Goal: Task Accomplishment & Management: Use online tool/utility

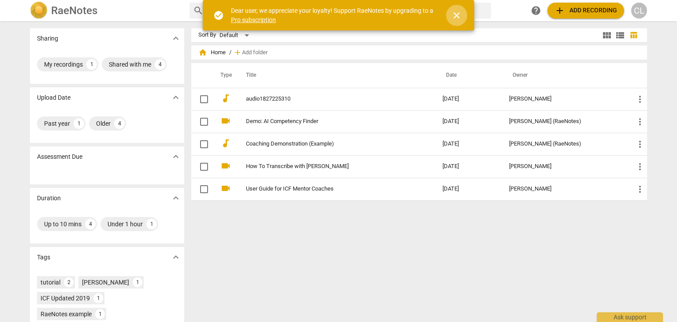
click at [457, 20] on span "close" at bounding box center [456, 15] width 11 height 11
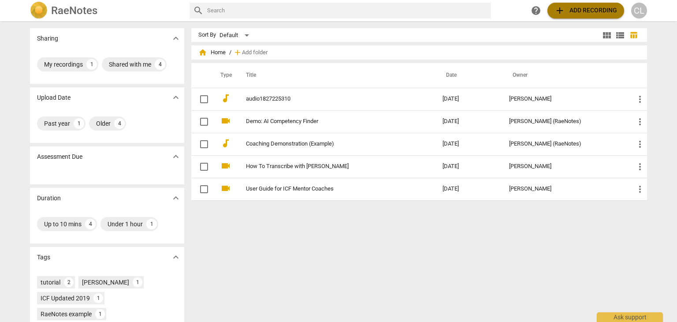
click at [566, 11] on span "add Add recording" at bounding box center [585, 10] width 63 height 11
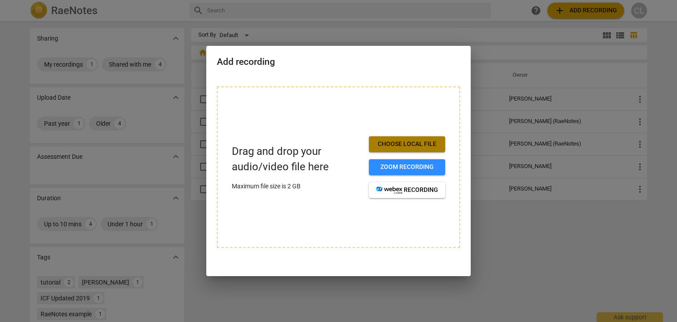
click at [405, 143] on span "Choose local file" at bounding box center [407, 144] width 62 height 9
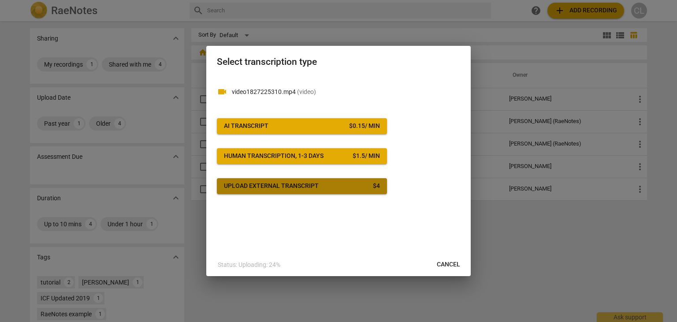
click at [326, 189] on span "Upload external transcript $ 4" at bounding box center [302, 186] width 156 height 9
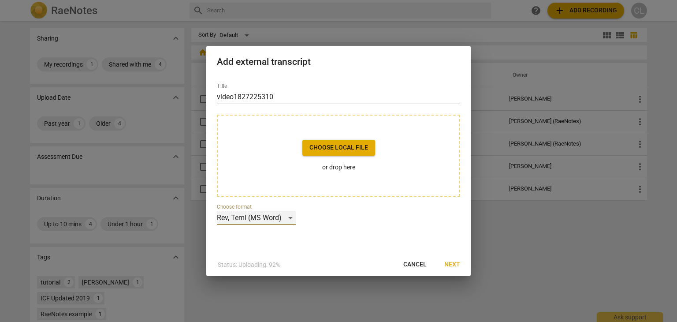
click at [289, 215] on div "Rev, Temi (MS Word)" at bounding box center [256, 218] width 79 height 14
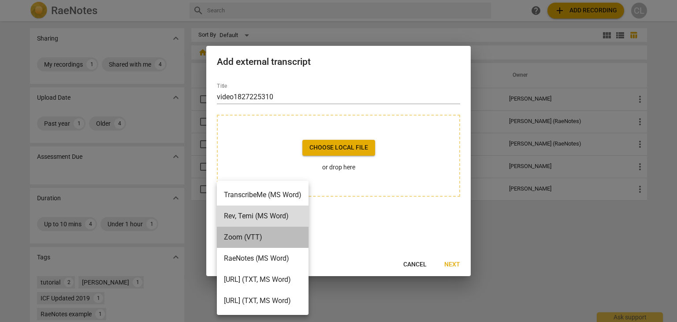
click at [303, 237] on li "Zoom (VTT)" at bounding box center [263, 236] width 92 height 21
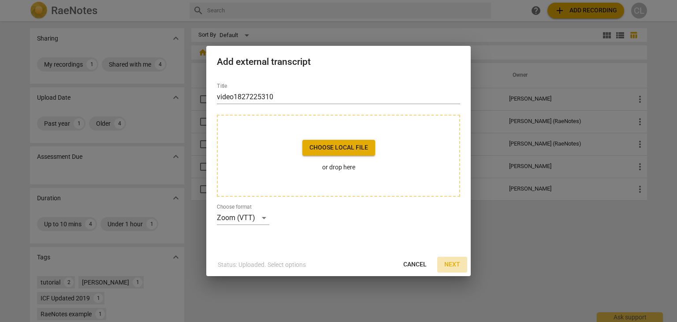
click at [456, 264] on span "Next" at bounding box center [452, 264] width 16 height 9
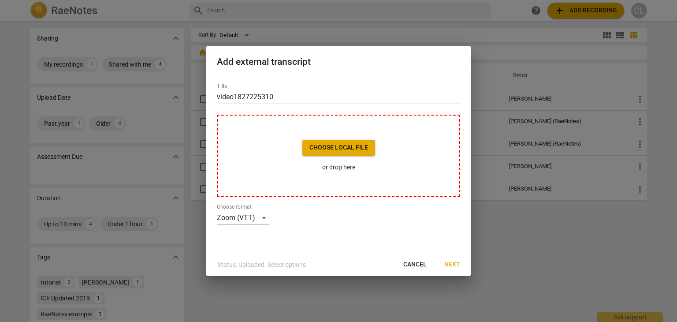
click at [349, 150] on span "Choose local file" at bounding box center [338, 147] width 59 height 9
click at [415, 264] on span "Cancel" at bounding box center [414, 264] width 23 height 9
click at [509, 265] on div at bounding box center [338, 161] width 677 height 322
drag, startPoint x: 440, startPoint y: 262, endPoint x: 451, endPoint y: 267, distance: 12.3
click at [451, 267] on button "Next" at bounding box center [452, 264] width 30 height 16
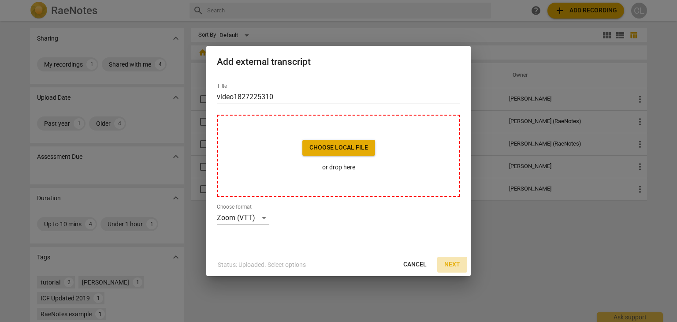
click at [451, 267] on span "Next" at bounding box center [452, 264] width 16 height 9
click at [336, 148] on span "Choose local file" at bounding box center [338, 147] width 59 height 9
click at [425, 267] on span "Cancel" at bounding box center [414, 264] width 23 height 9
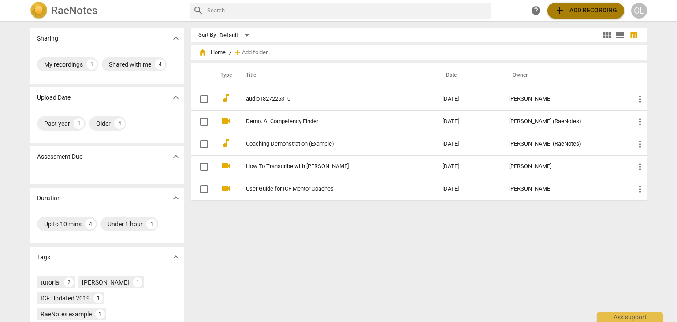
click at [580, 6] on span "add Add recording" at bounding box center [585, 10] width 63 height 11
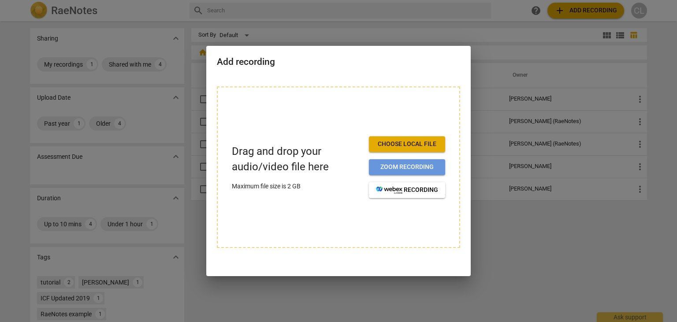
click at [414, 168] on span "Zoom recording" at bounding box center [407, 167] width 62 height 9
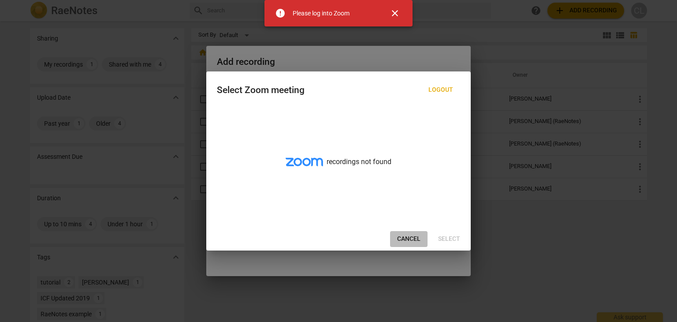
click at [410, 240] on span "Cancel" at bounding box center [408, 238] width 23 height 9
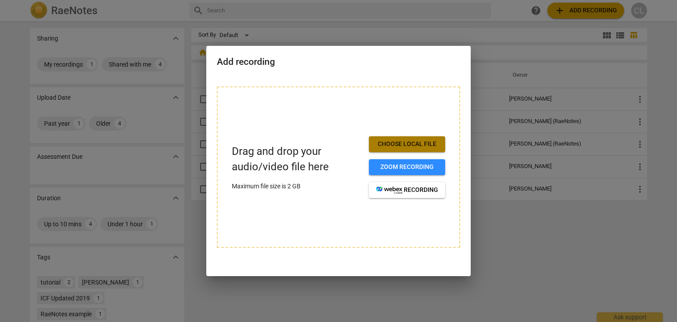
click at [416, 145] on span "Choose local file" at bounding box center [407, 144] width 62 height 9
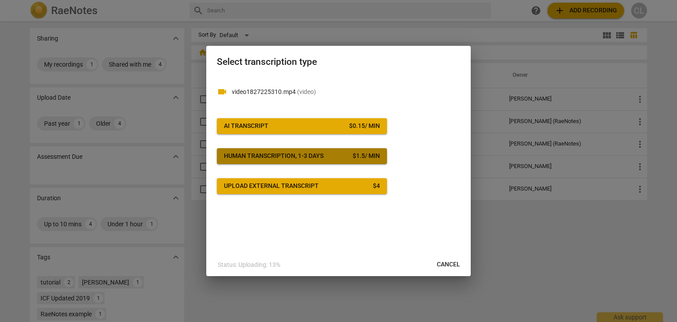
click at [240, 156] on div "Human transcription, 1-3 days" at bounding box center [274, 156] width 100 height 9
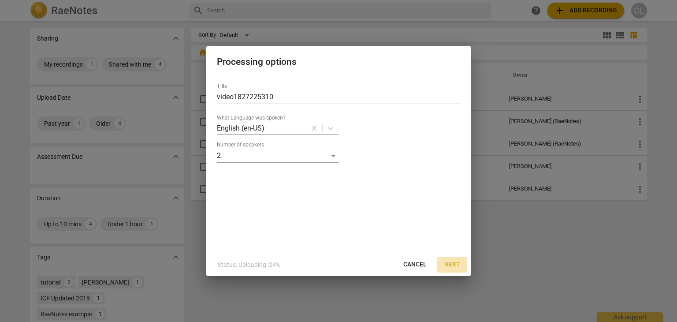
click at [448, 263] on span "Next" at bounding box center [452, 264] width 16 height 9
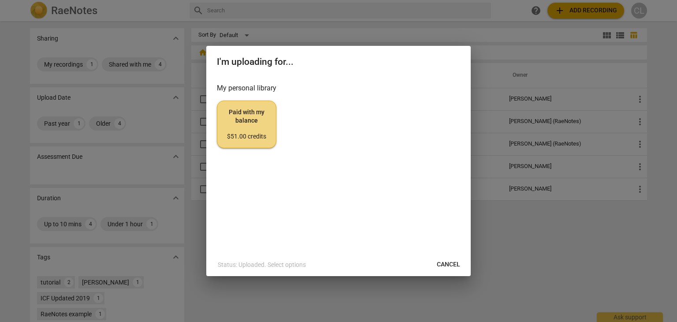
click at [257, 127] on span "Paid with my balance $51.00 credits" at bounding box center [246, 124] width 44 height 33
click at [455, 266] on span "Cancel" at bounding box center [448, 264] width 23 height 9
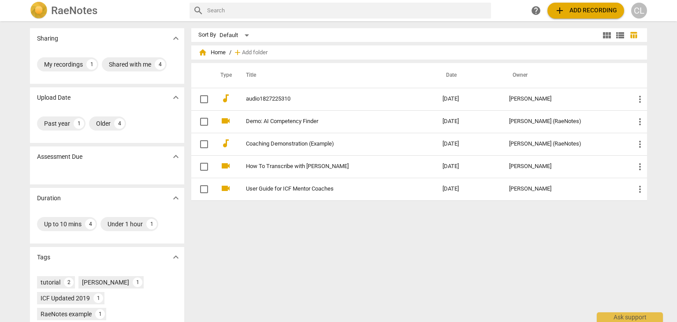
click at [580, 8] on span "add Add recording" at bounding box center [585, 10] width 63 height 11
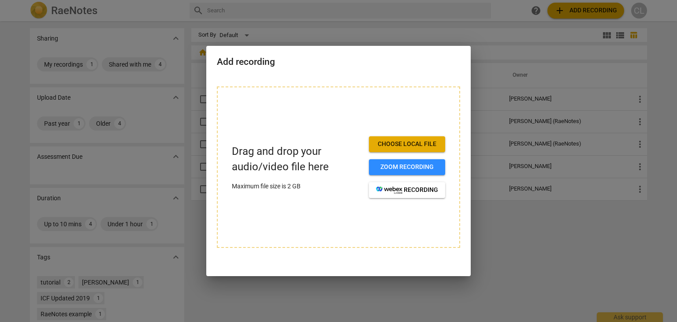
click at [421, 145] on span "Choose local file" at bounding box center [407, 144] width 62 height 9
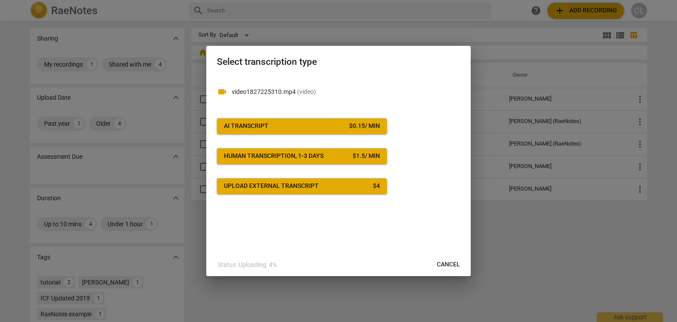
click at [349, 128] on div "$ 0.15 / min" at bounding box center [364, 126] width 31 height 9
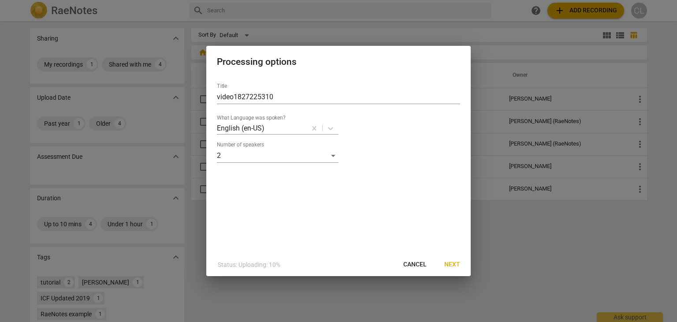
click at [455, 264] on span "Next" at bounding box center [452, 264] width 16 height 9
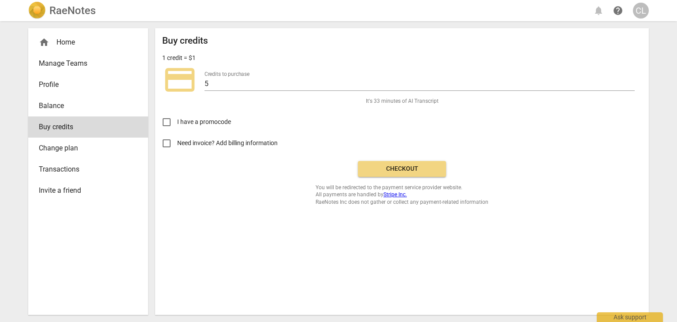
click at [419, 171] on span "Checkout" at bounding box center [402, 168] width 74 height 9
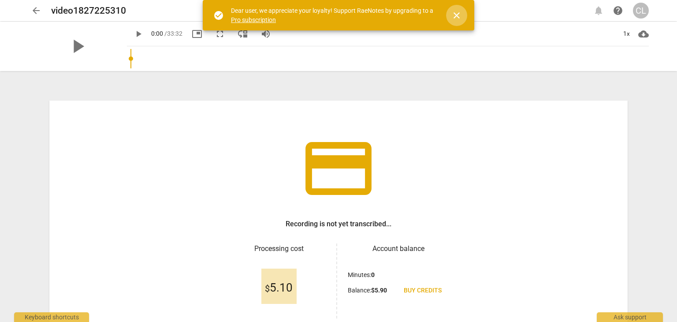
click at [455, 11] on span "close" at bounding box center [456, 15] width 11 height 11
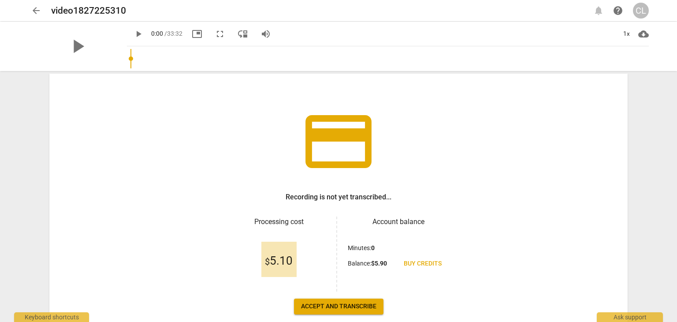
scroll to position [76, 0]
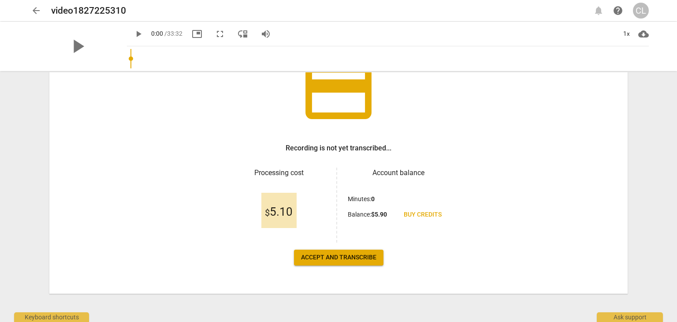
click at [367, 258] on span "Accept and transcribe" at bounding box center [338, 257] width 75 height 9
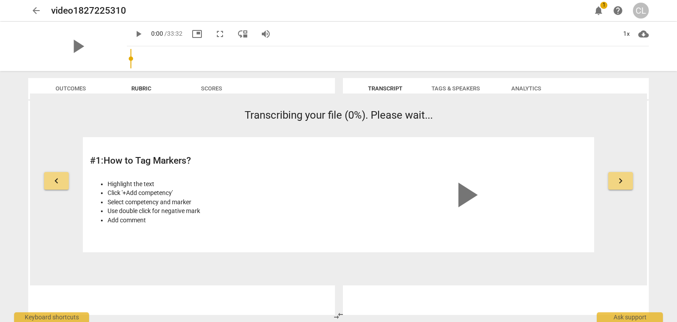
click at [130, 32] on span "play_arrow" at bounding box center [138, 34] width 16 height 11
type input "9"
click at [34, 11] on span "arrow_back" at bounding box center [36, 10] width 11 height 11
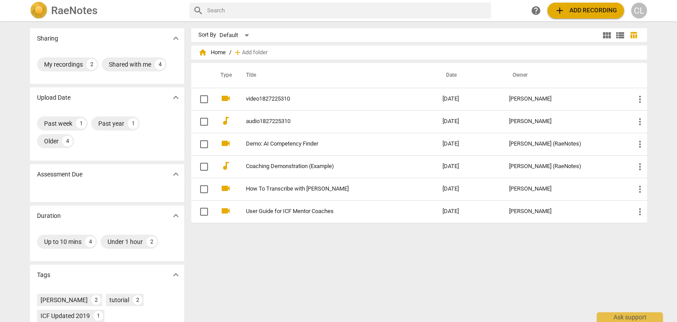
click at [599, 9] on span "add Add recording" at bounding box center [585, 10] width 63 height 11
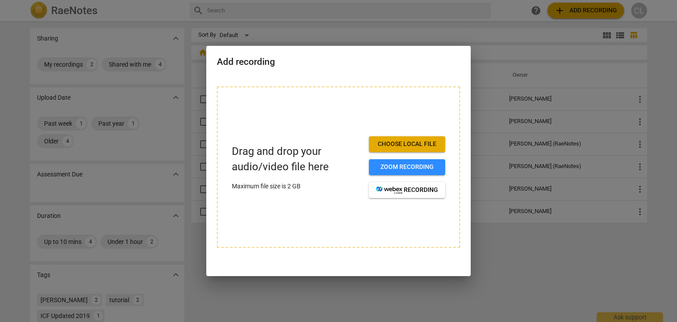
click at [417, 145] on span "Choose local file" at bounding box center [407, 144] width 62 height 9
click at [424, 145] on span "Choose local file" at bounding box center [407, 144] width 62 height 9
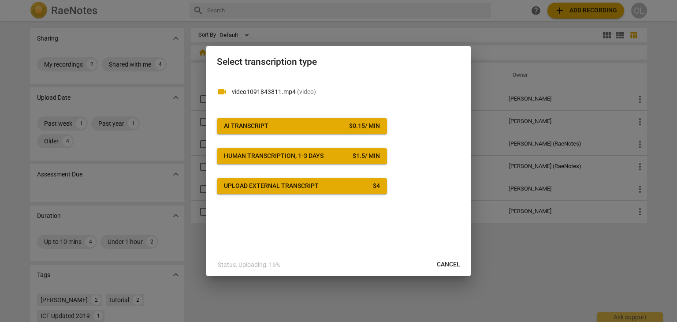
click at [331, 127] on span "AI Transcript $ 0.15 / min" at bounding box center [302, 126] width 156 height 9
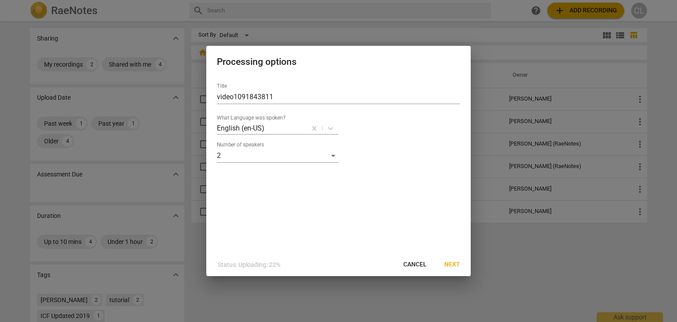
click at [452, 267] on span "Next" at bounding box center [452, 264] width 16 height 9
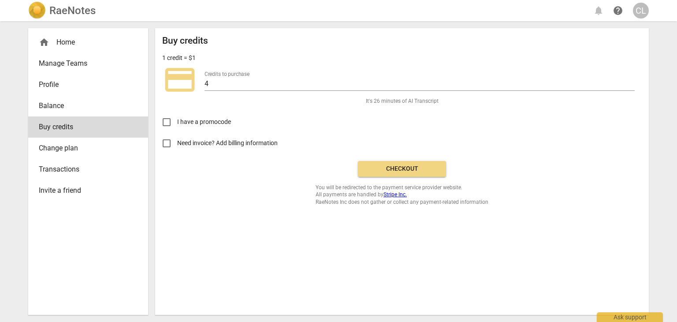
click at [411, 173] on span "Checkout" at bounding box center [402, 168] width 74 height 9
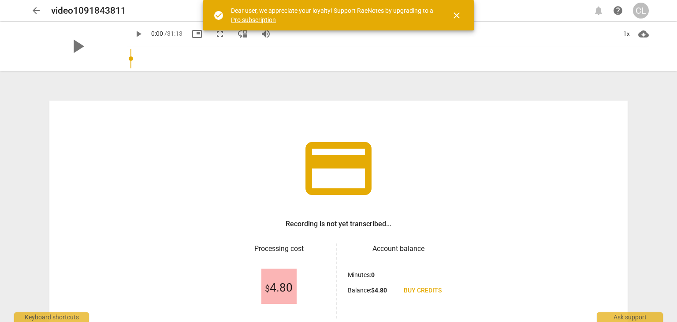
click at [133, 34] on span "play_arrow" at bounding box center [138, 34] width 11 height 11
click at [457, 12] on span "close" at bounding box center [456, 15] width 11 height 11
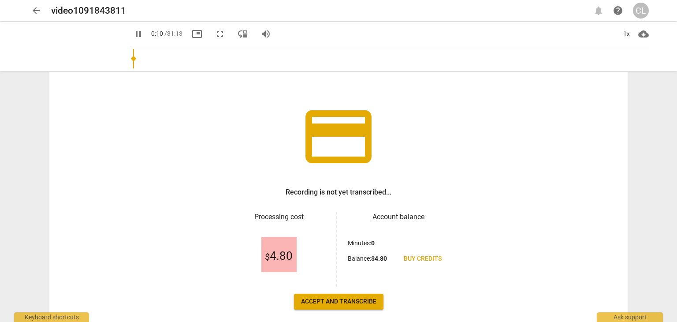
scroll to position [40, 0]
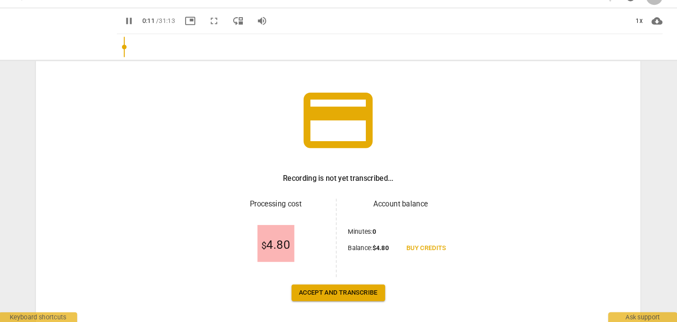
click at [358, 294] on span "Accept and transcribe" at bounding box center [338, 293] width 75 height 9
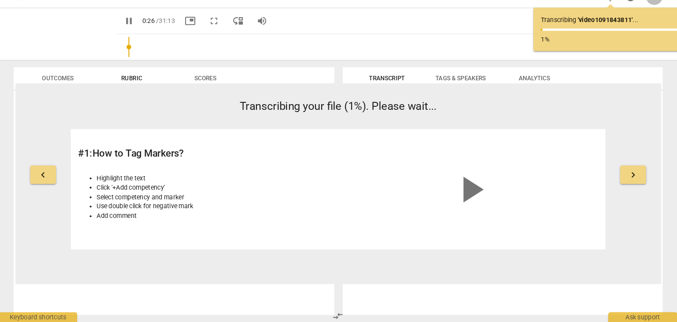
click at [623, 183] on span "keyboard_arrow_right" at bounding box center [620, 180] width 11 height 11
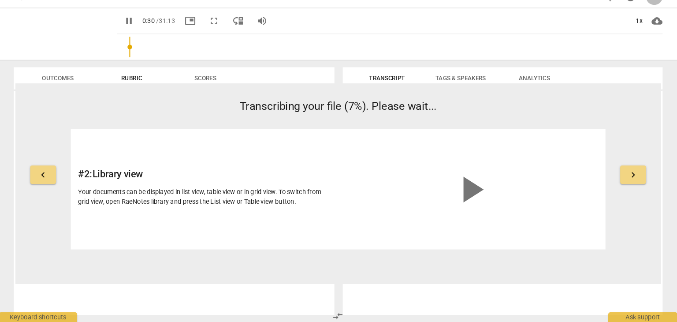
click at [623, 183] on span "keyboard_arrow_right" at bounding box center [620, 180] width 11 height 11
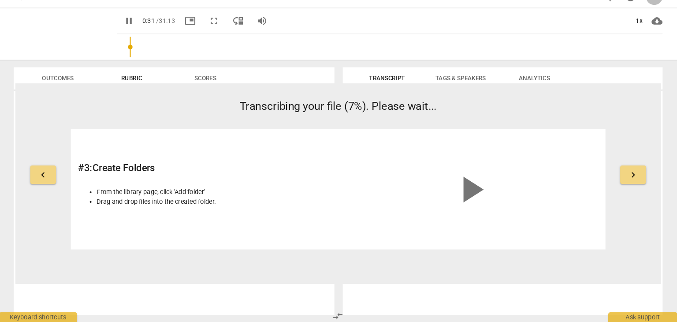
click at [623, 183] on span "keyboard_arrow_right" at bounding box center [620, 180] width 11 height 11
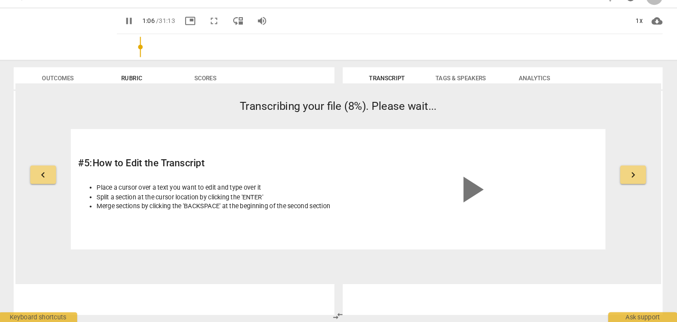
click at [133, 31] on span "pause" at bounding box center [138, 34] width 11 height 11
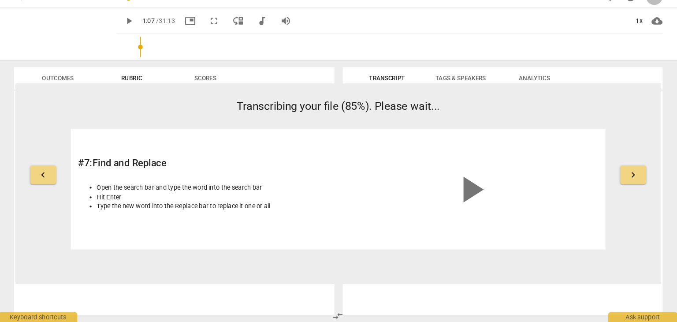
type input "67"
